Goal: Task Accomplishment & Management: Complete application form

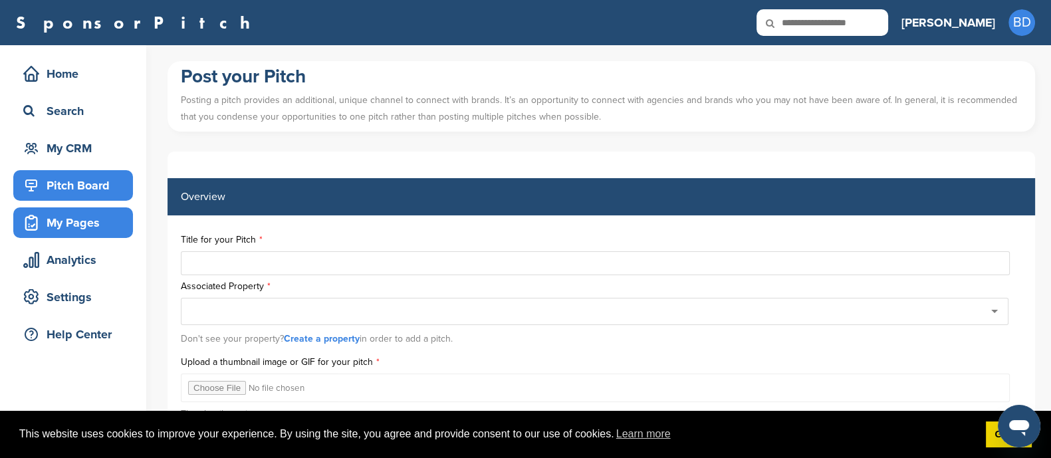
click at [98, 187] on div "Pitch Board" at bounding box center [76, 185] width 113 height 24
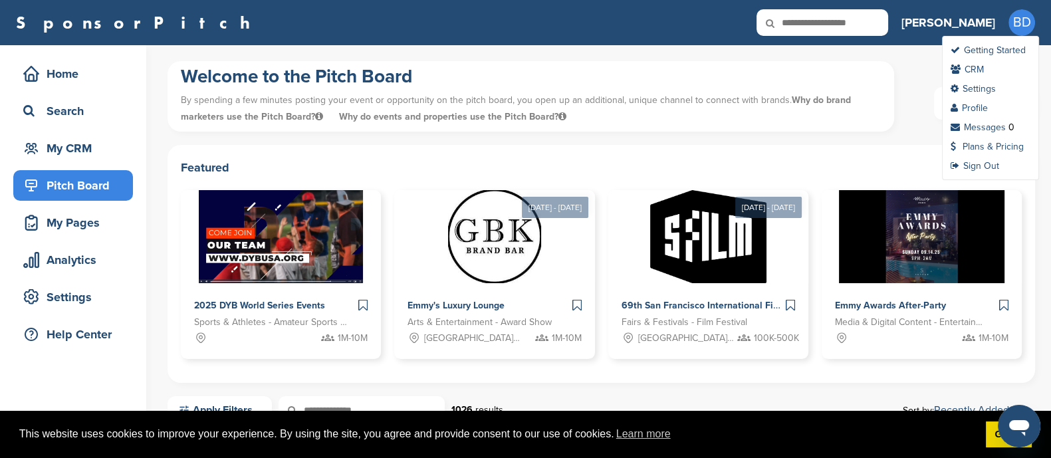
click at [1017, 18] on span "BD" at bounding box center [1021, 22] width 27 height 27
click at [991, 88] on link "Settings" at bounding box center [972, 88] width 45 height 11
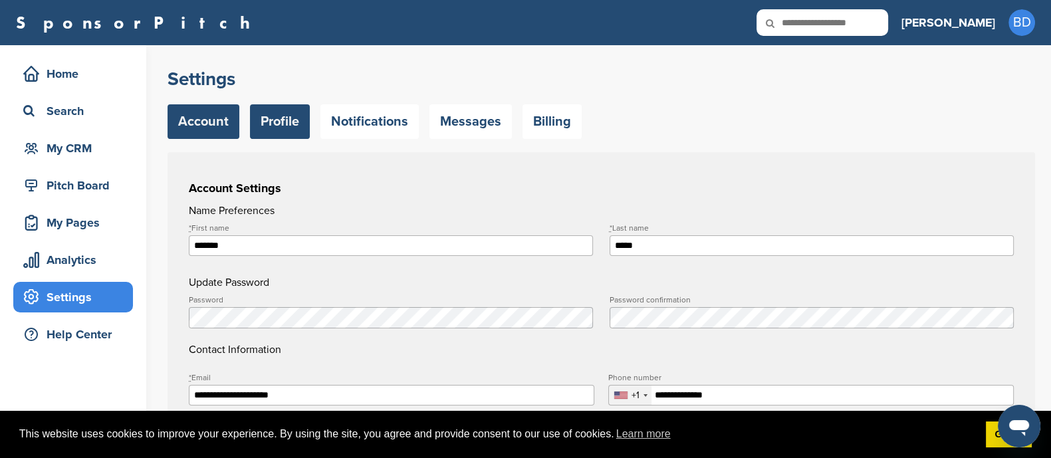
click at [295, 118] on link "Profile" at bounding box center [280, 121] width 60 height 35
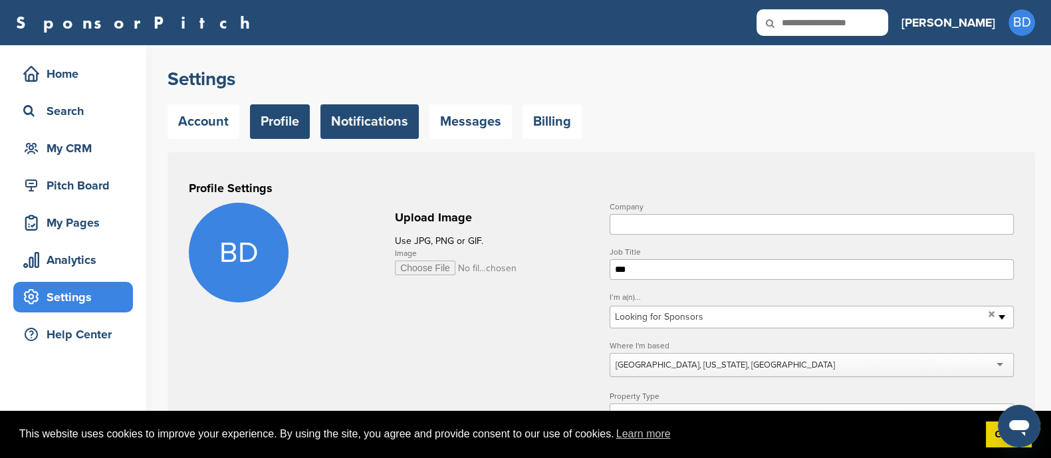
click at [399, 120] on link "Notifications" at bounding box center [369, 121] width 98 height 35
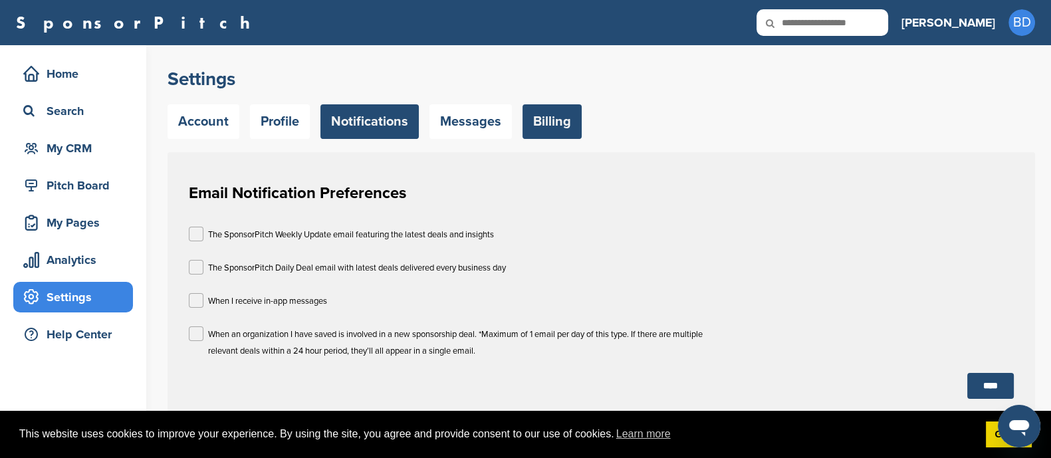
click at [534, 122] on link "Billing" at bounding box center [551, 121] width 59 height 35
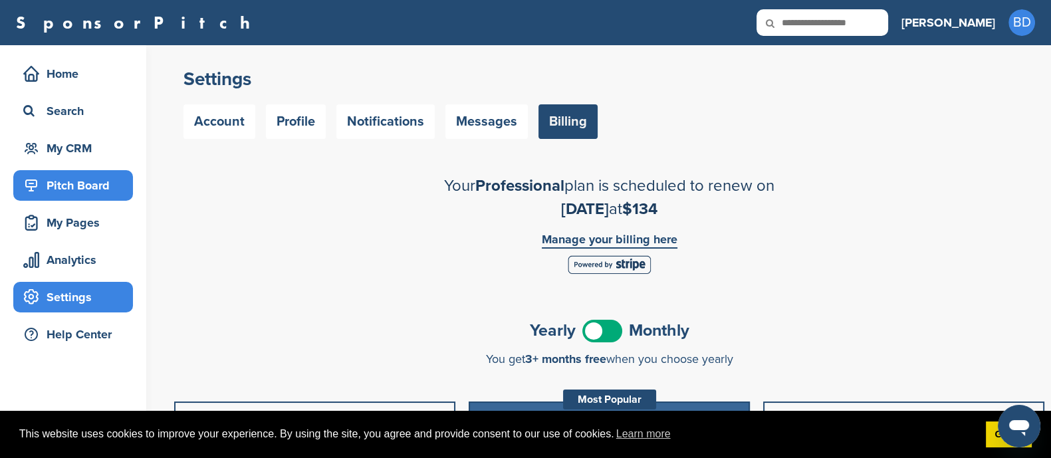
click at [92, 183] on div "Pitch Board" at bounding box center [76, 185] width 113 height 24
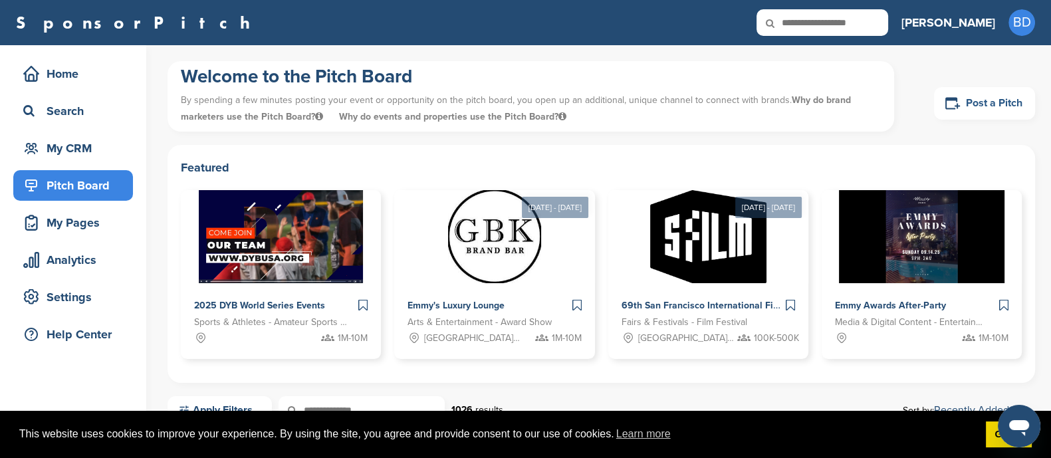
click at [1001, 98] on link "Post a Pitch" at bounding box center [984, 103] width 101 height 33
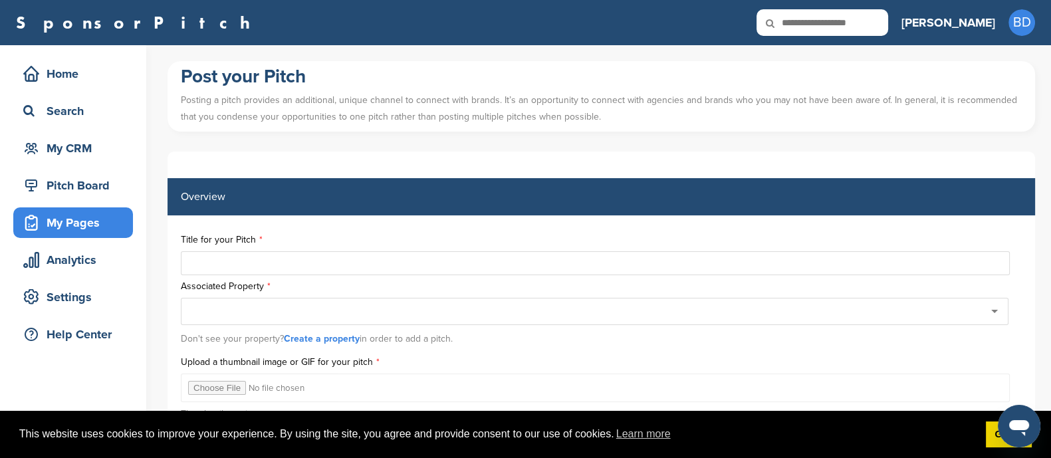
type input "**********"
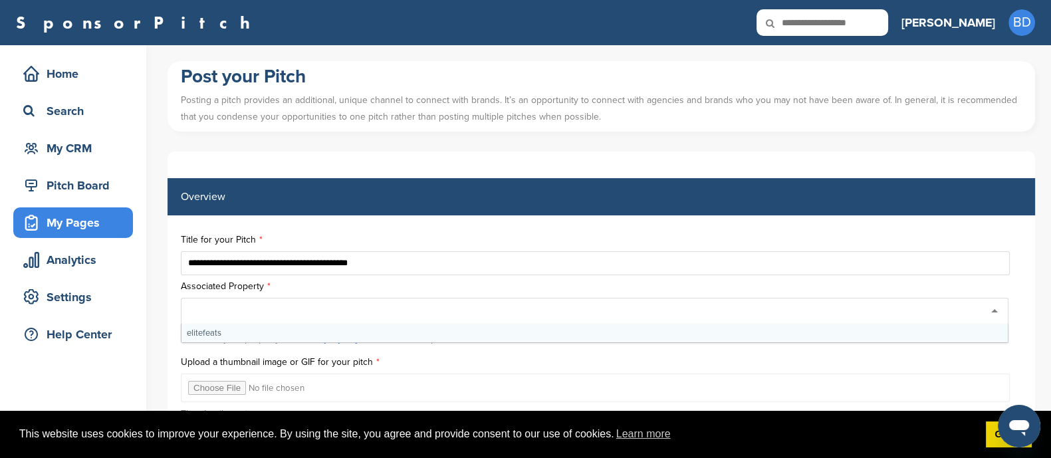
click at [289, 312] on div at bounding box center [594, 311] width 827 height 27
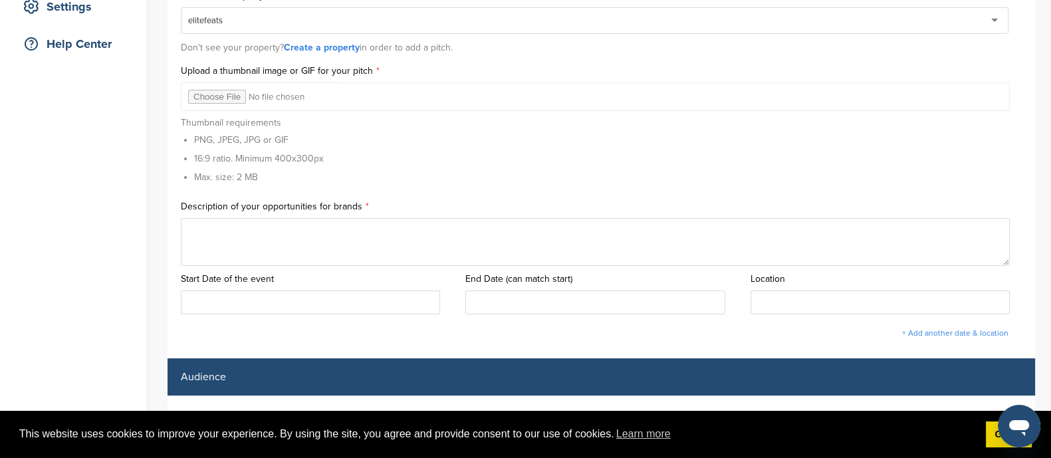
scroll to position [332, 0]
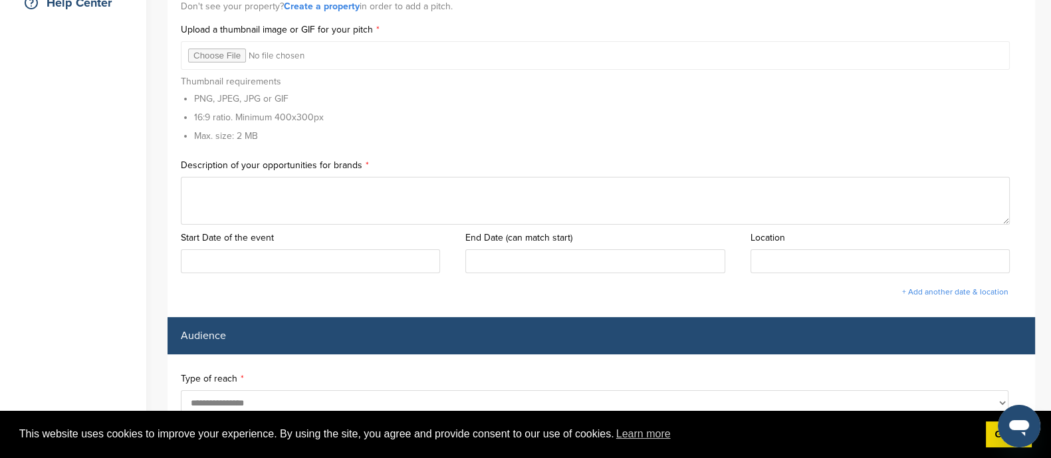
click at [269, 199] on textarea at bounding box center [595, 201] width 829 height 48
